Goal: Register for event/course

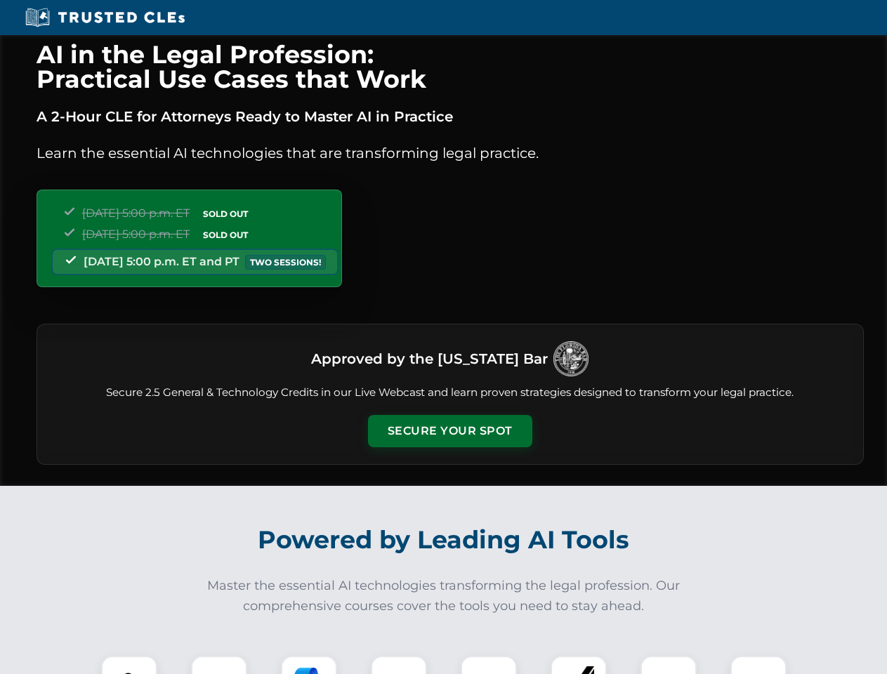
click at [449, 431] on button "Secure Your Spot" at bounding box center [450, 431] width 164 height 32
